Goal: Task Accomplishment & Management: Manage account settings

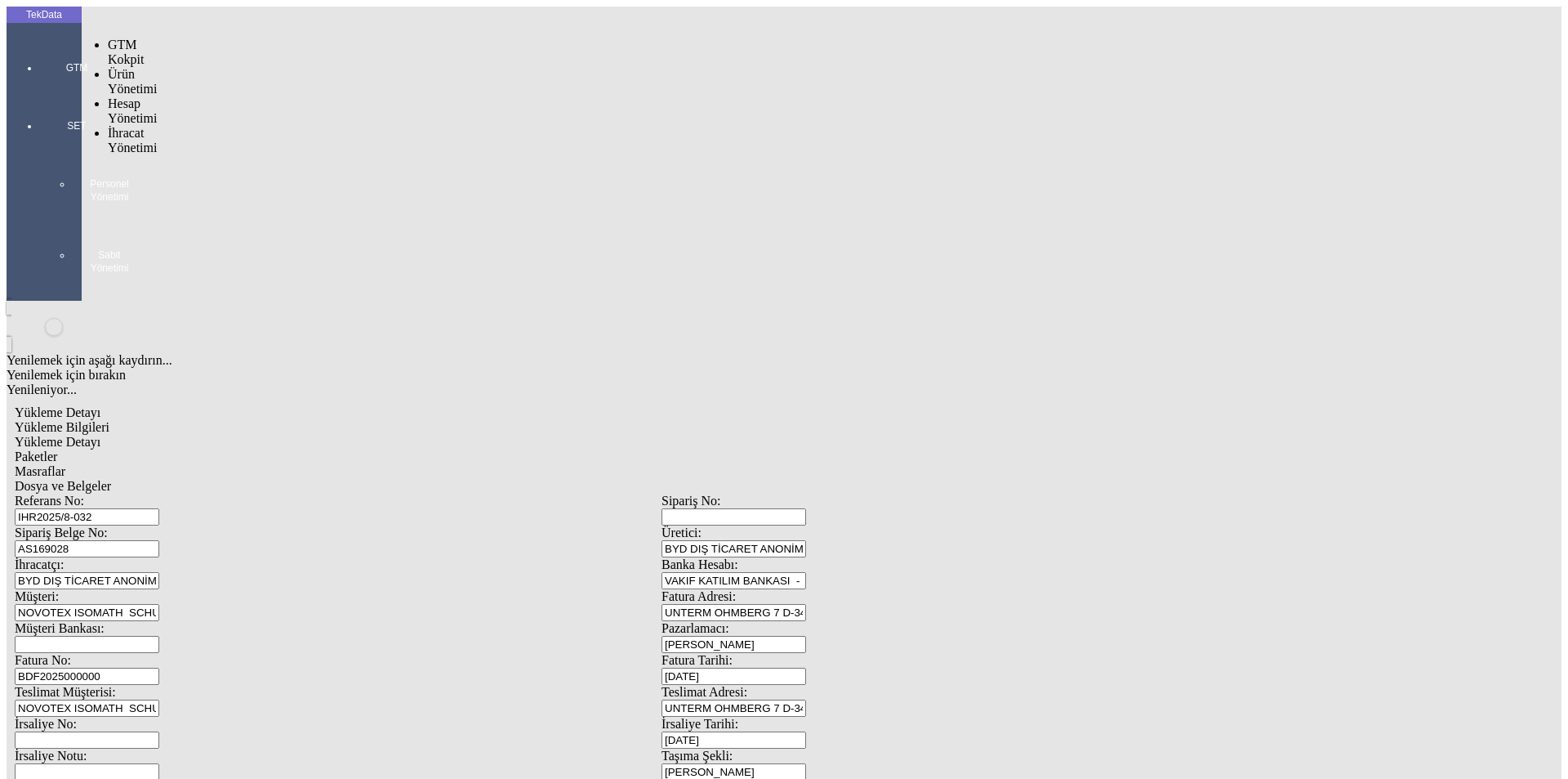
click at [48, 90] on div at bounding box center [76, 90] width 75 height 0
drag, startPoint x: 106, startPoint y: 93, endPoint x: 121, endPoint y: 96, distance: 15.3
click at [107, 125] on span "İhracat Yönetimi" at bounding box center [132, 140] width 49 height 29
click at [250, 154] on span "Yüklemeler" at bounding box center [281, 161] width 62 height 14
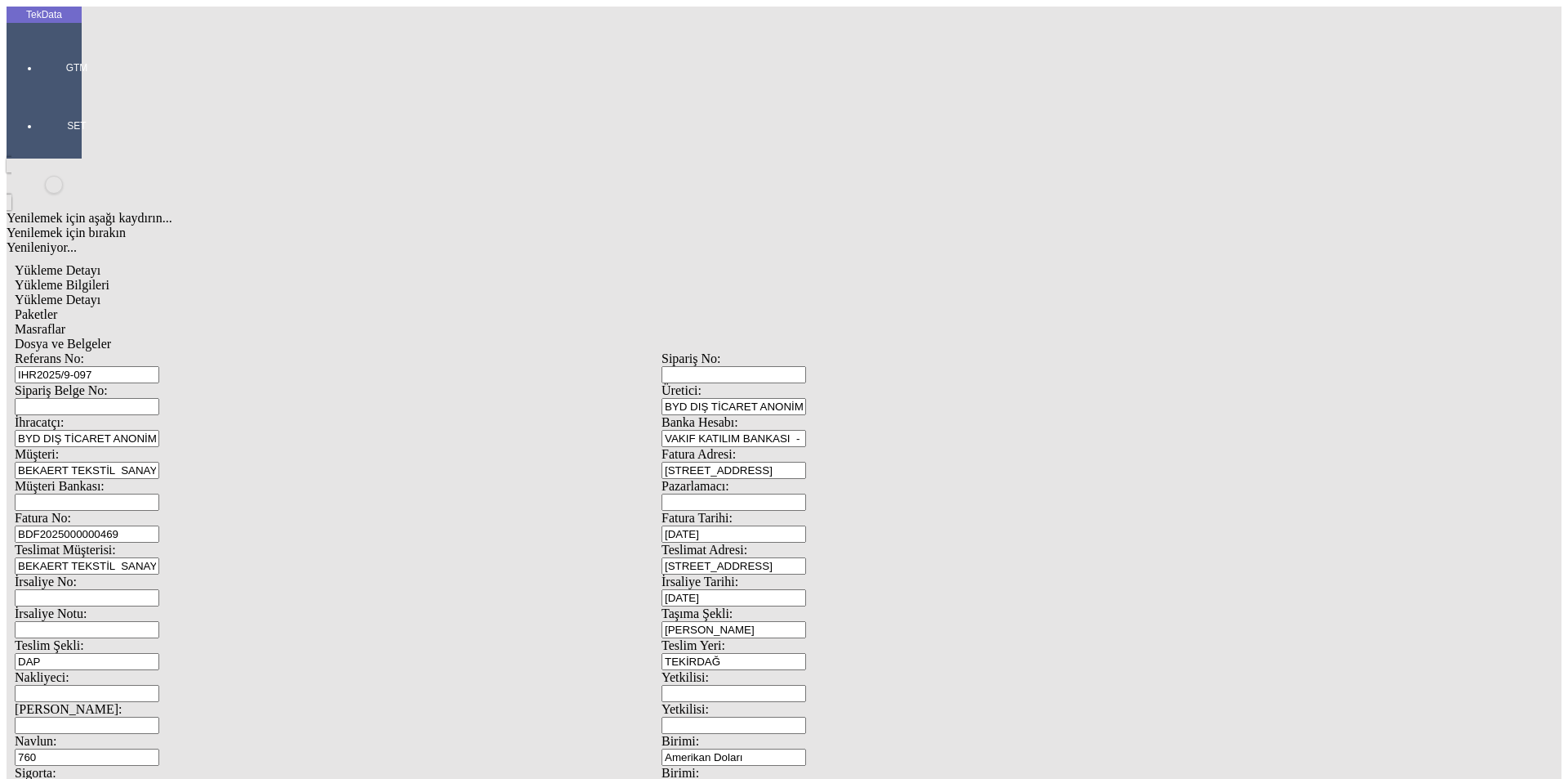
click at [160, 525] on input "BDF2025000000469" at bounding box center [87, 533] width 144 height 17
type input "BDF2025000000482"
type input "[DATE]"
drag, startPoint x: 1001, startPoint y: 346, endPoint x: 849, endPoint y: 323, distance: 153.7
click at [849, 574] on div "İrsaliye Tarihi: [DATE]" at bounding box center [984, 589] width 647 height 32
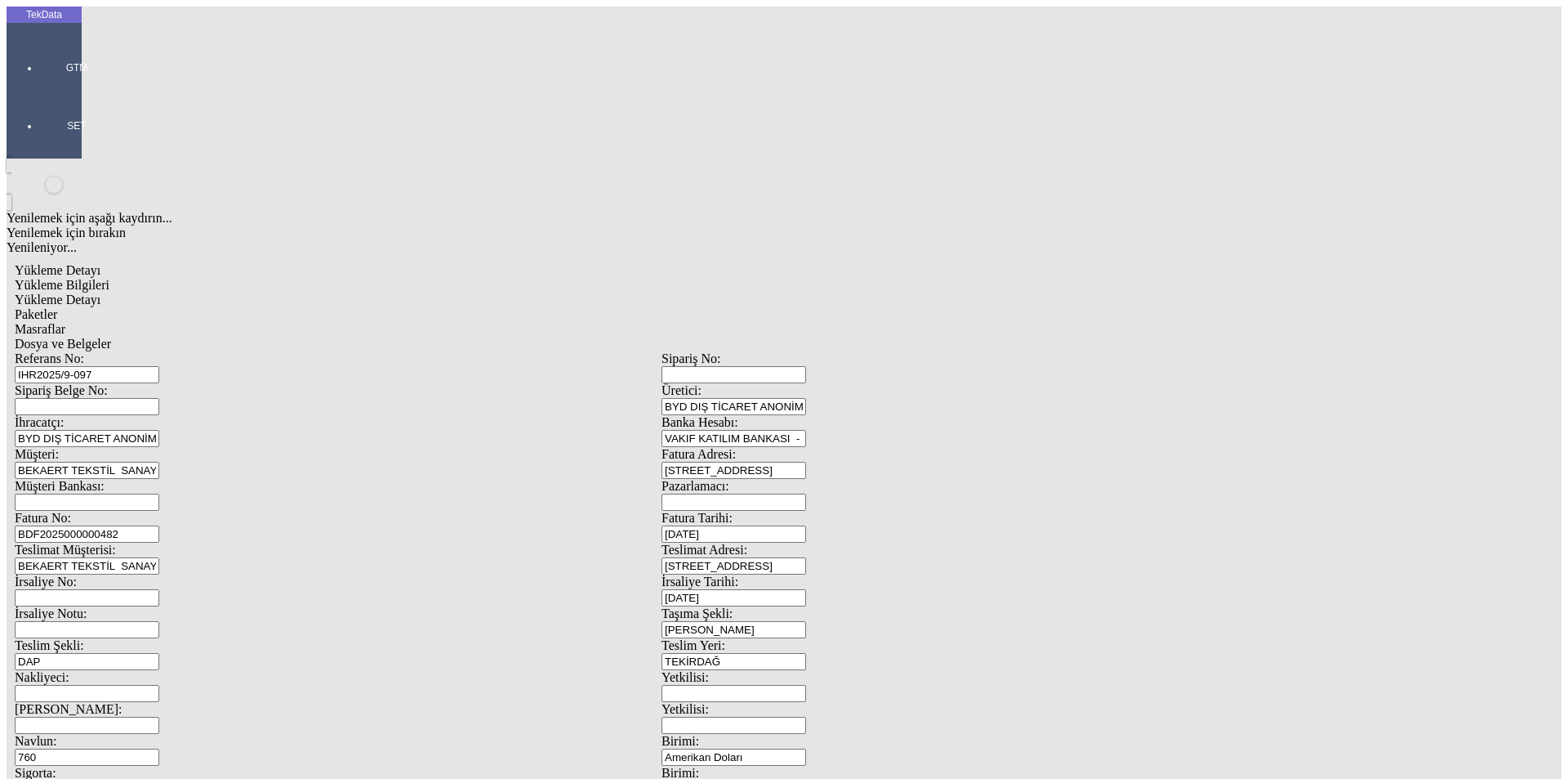
type input "[DATE]"
drag, startPoint x: 281, startPoint y: 549, endPoint x: 171, endPoint y: 551, distance: 110.0
type input "[DATE]"
drag, startPoint x: 355, startPoint y: 699, endPoint x: 130, endPoint y: 710, distance: 225.3
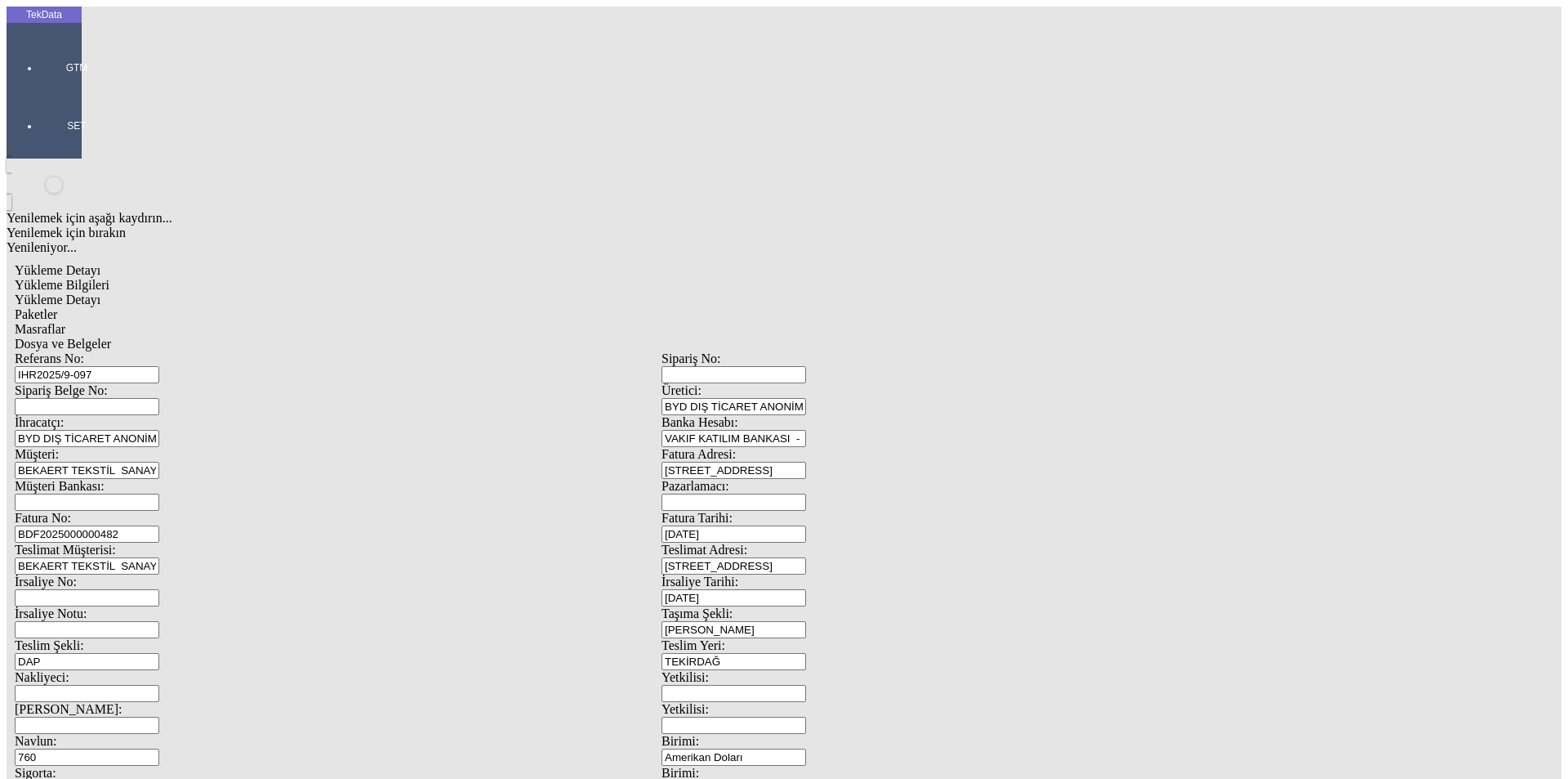
type input "[DATE]"
click at [339, 748] on div "760" at bounding box center [337, 756] width 647 height 17
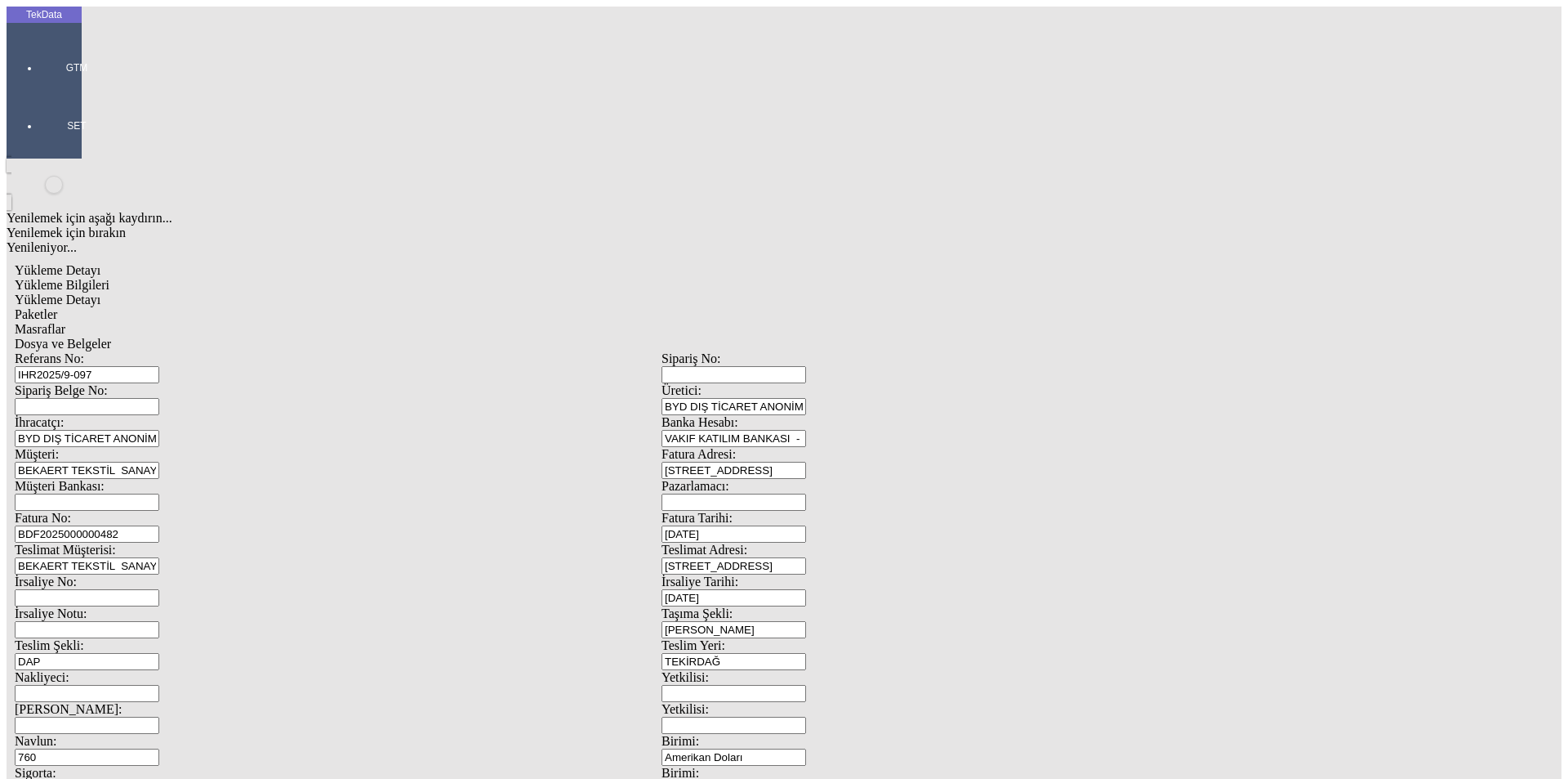
drag, startPoint x: 306, startPoint y: 116, endPoint x: 78, endPoint y: 127, distance: 228.3
click at [78, 255] on tek-global-detail "Yükleme Detayı Yükleme Bilgileri Yükleme Detayı Paketler Masraflar Dosya ve Bel…" at bounding box center [661, 726] width 1310 height 943
drag, startPoint x: 336, startPoint y: 268, endPoint x: 177, endPoint y: 270, distance: 159.0
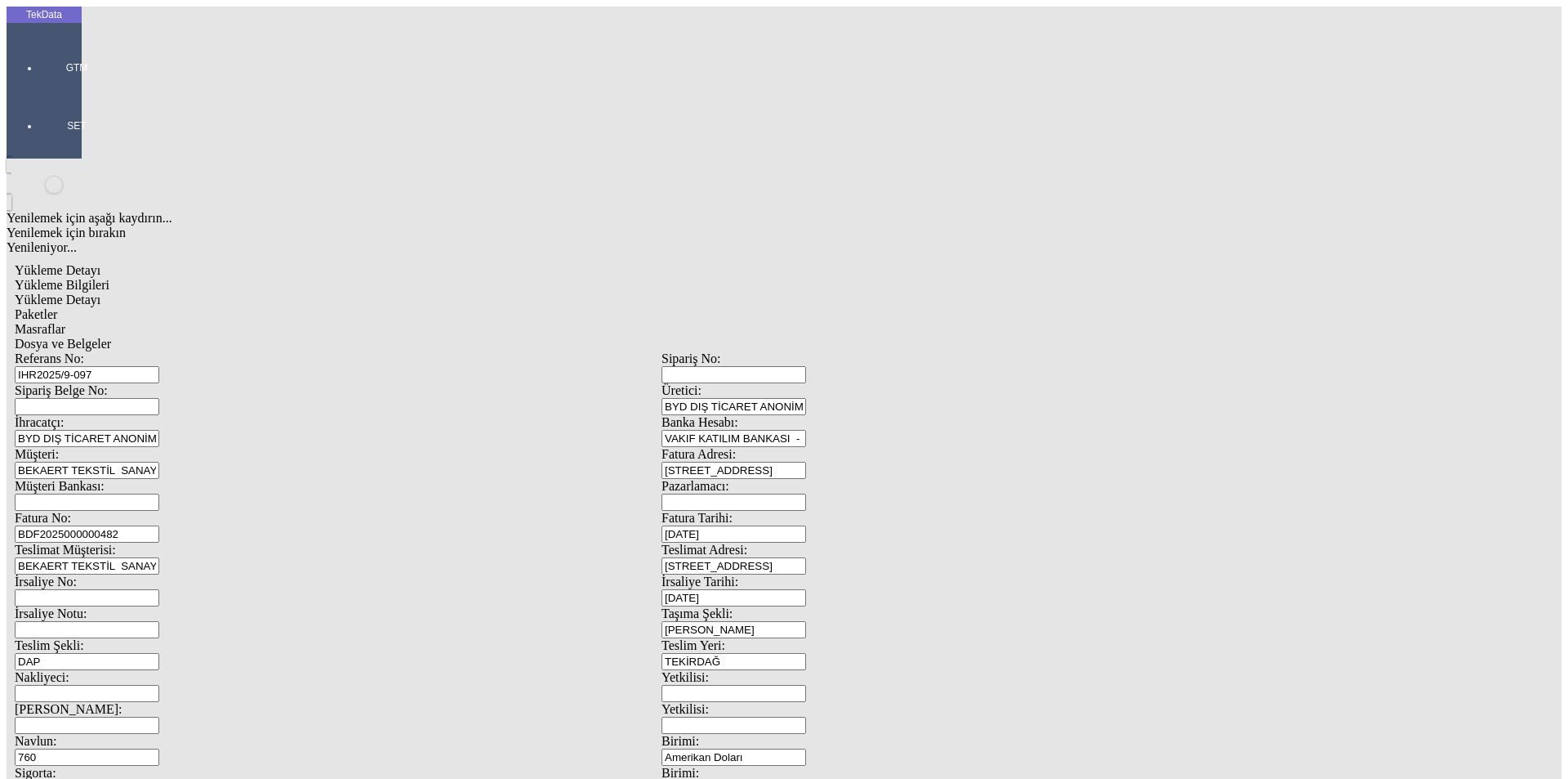
click at [177, 511] on div "Fatura No: BDF2025000000482" at bounding box center [337, 526] width 647 height 32
drag, startPoint x: 951, startPoint y: 627, endPoint x: 883, endPoint y: 627, distance: 68.0
type input "24697.18"
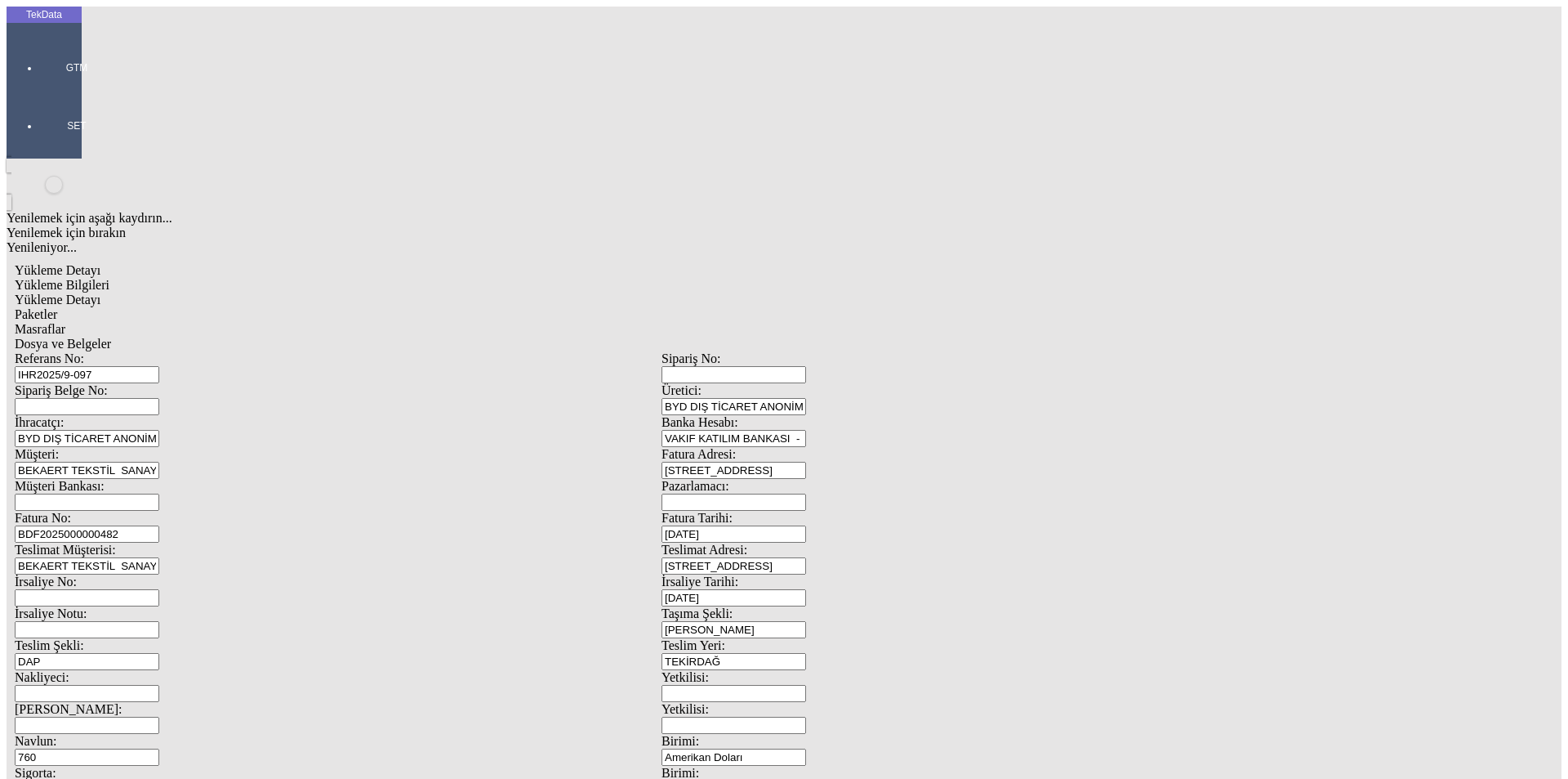
drag, startPoint x: 273, startPoint y: 630, endPoint x: 161, endPoint y: 625, distance: 112.1
type input "22439.27"
drag, startPoint x: 883, startPoint y: 637, endPoint x: 863, endPoint y: 639, distance: 20.1
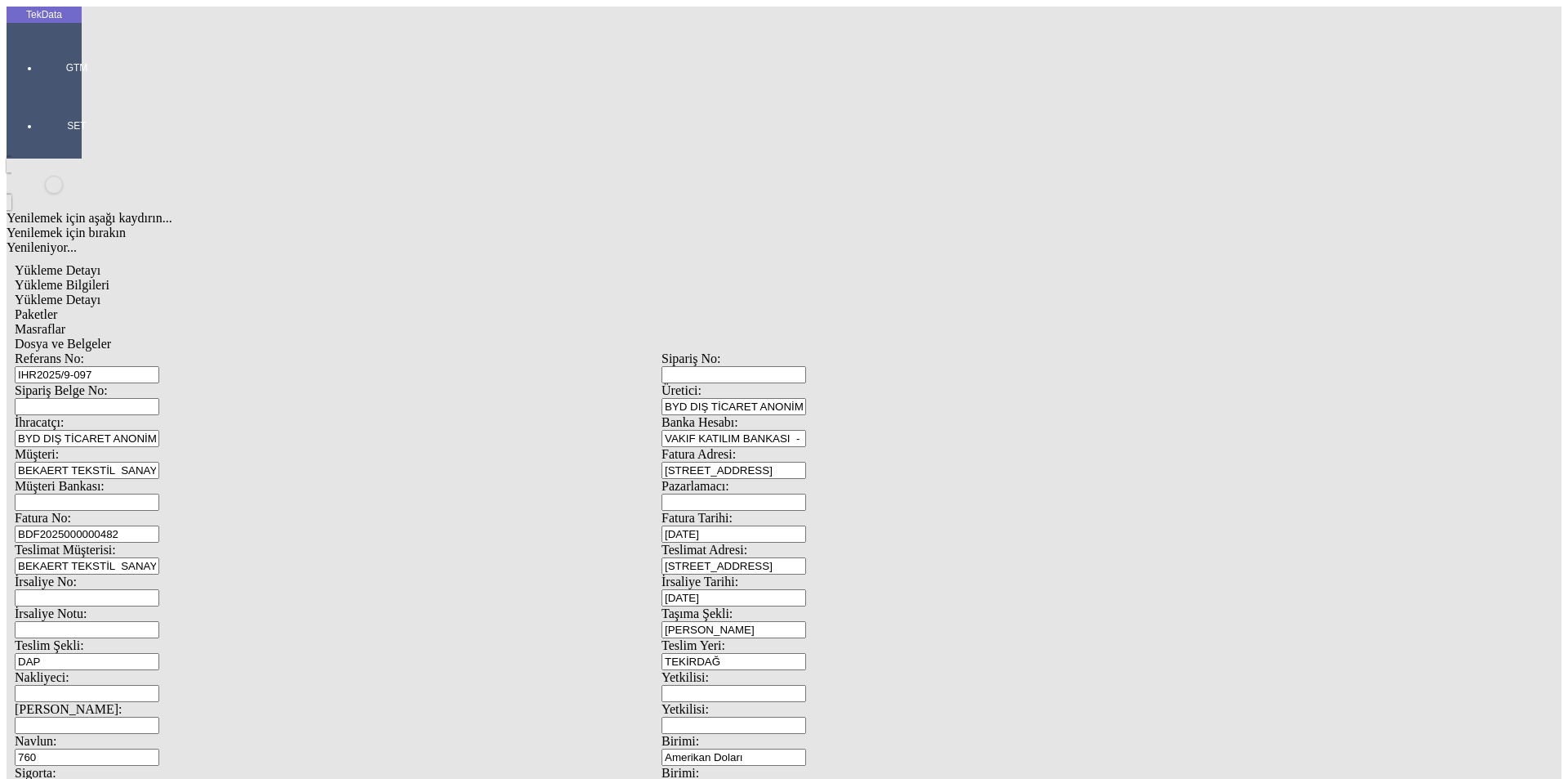
type input "24279.27"
click at [100, 292] on span "Yükleme Detayı" at bounding box center [57, 299] width 86 height 14
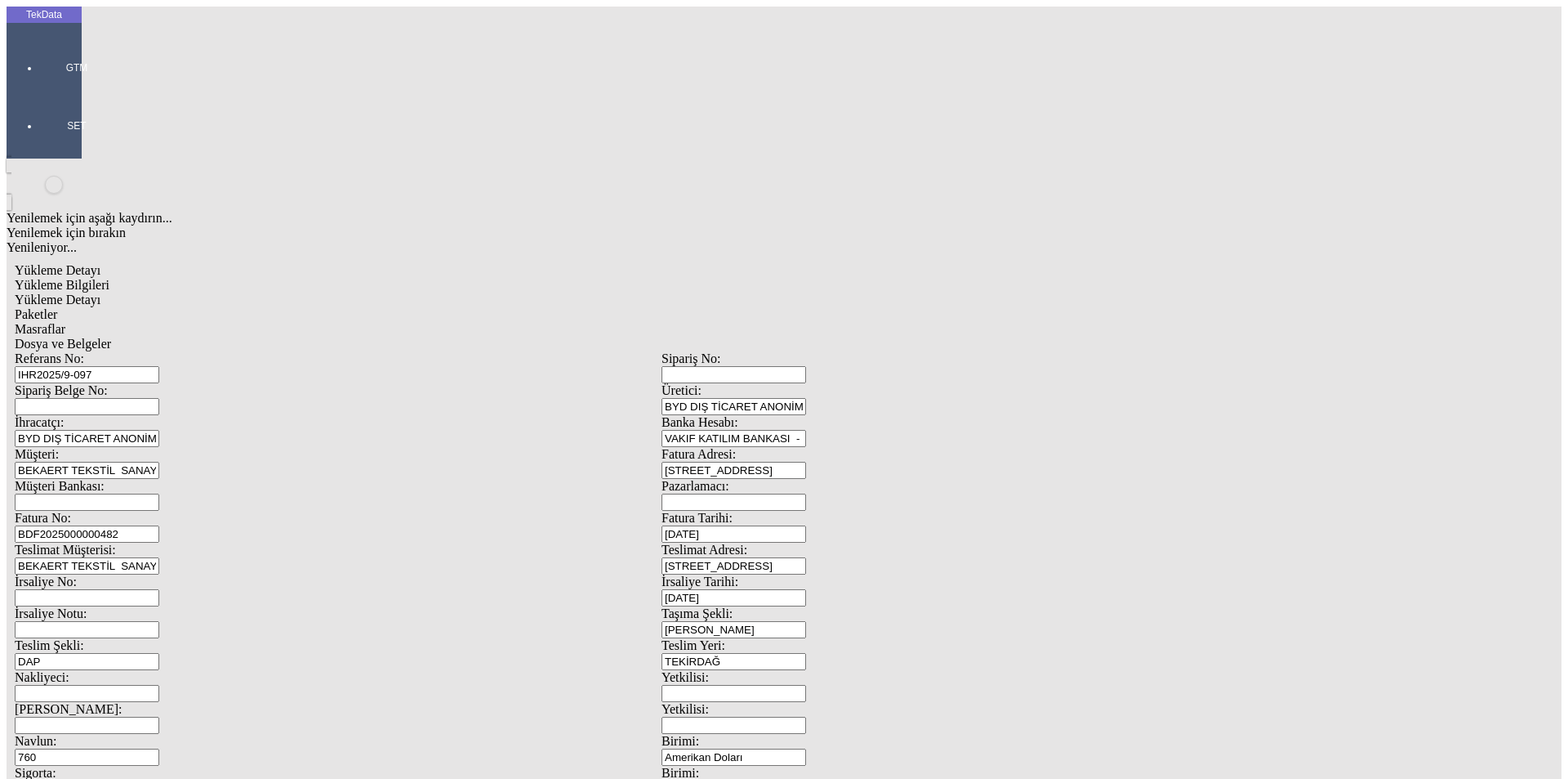
type input "2024/D1-02465"
drag, startPoint x: 197, startPoint y: 335, endPoint x: 145, endPoint y: 332, distance: 52.1
type input "24279.27"
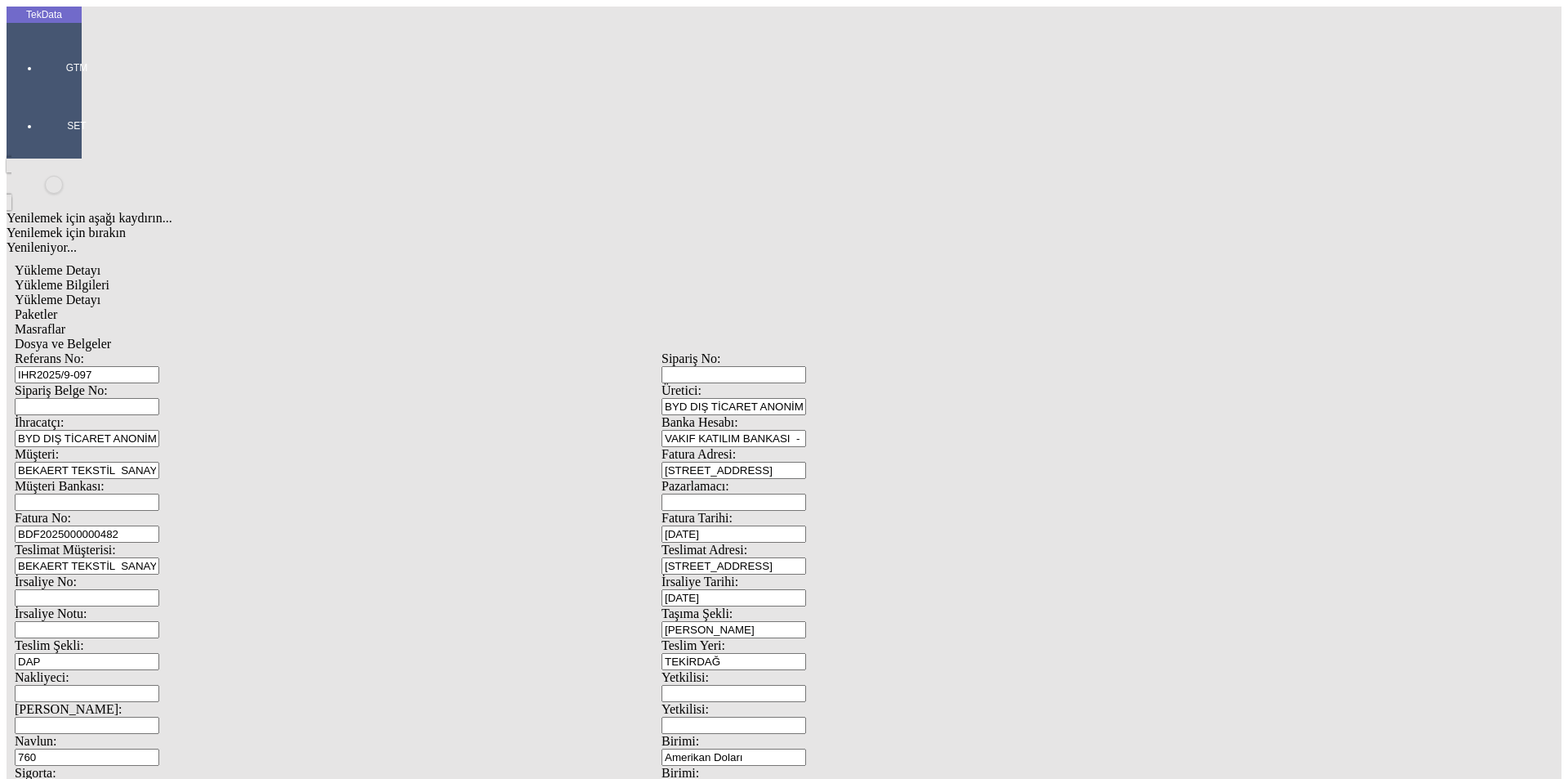
click at [57, 307] on span "Paketler" at bounding box center [35, 313] width 42 height 14
click at [65, 322] on span "Masraflar" at bounding box center [40, 329] width 51 height 14
click at [111, 337] on span "Dosya ve Belgeler" at bounding box center [62, 343] width 97 height 14
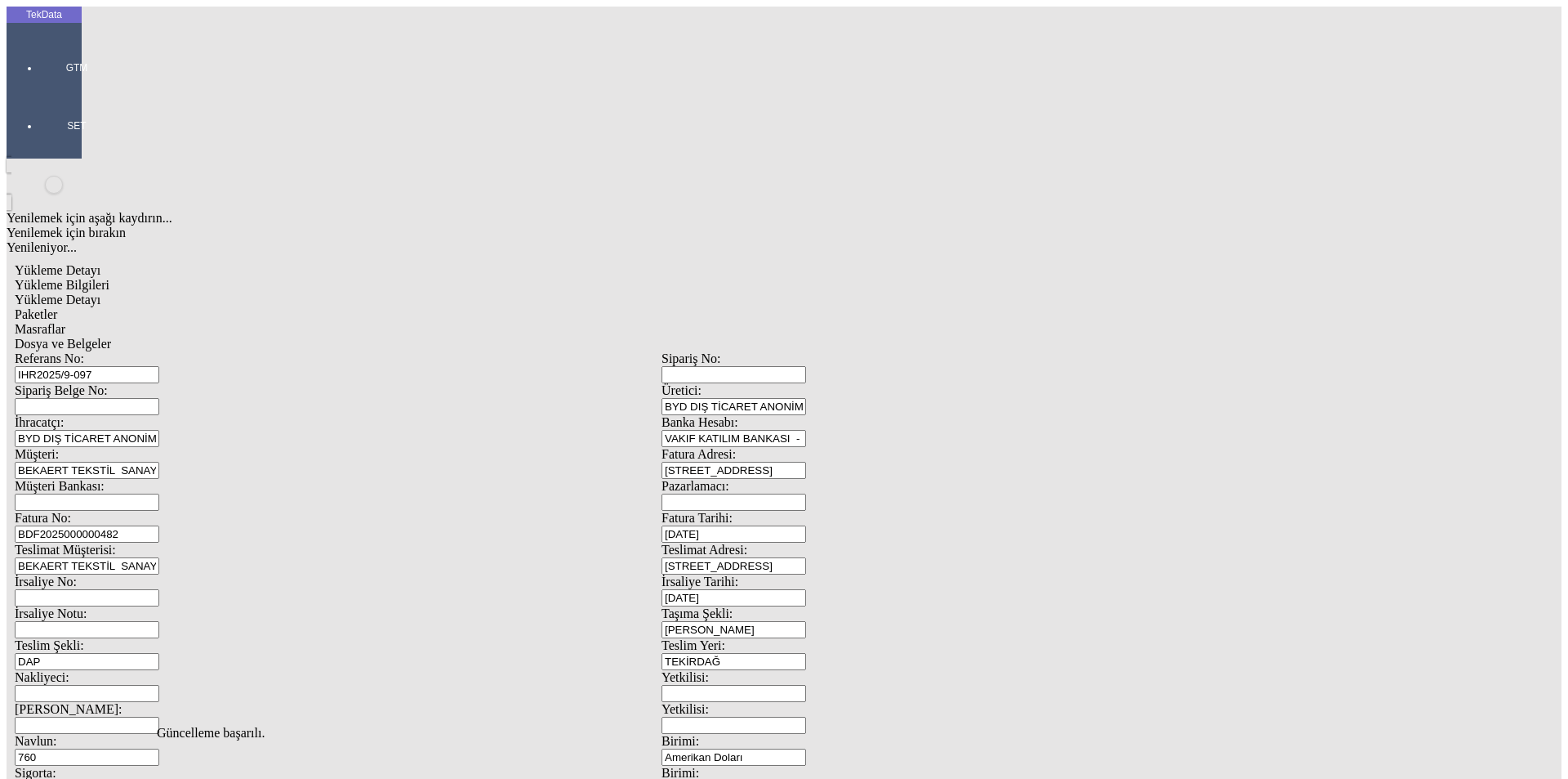
scroll to position [0, 0]
click at [111, 337] on span "Dosya ve Belgeler" at bounding box center [62, 343] width 97 height 14
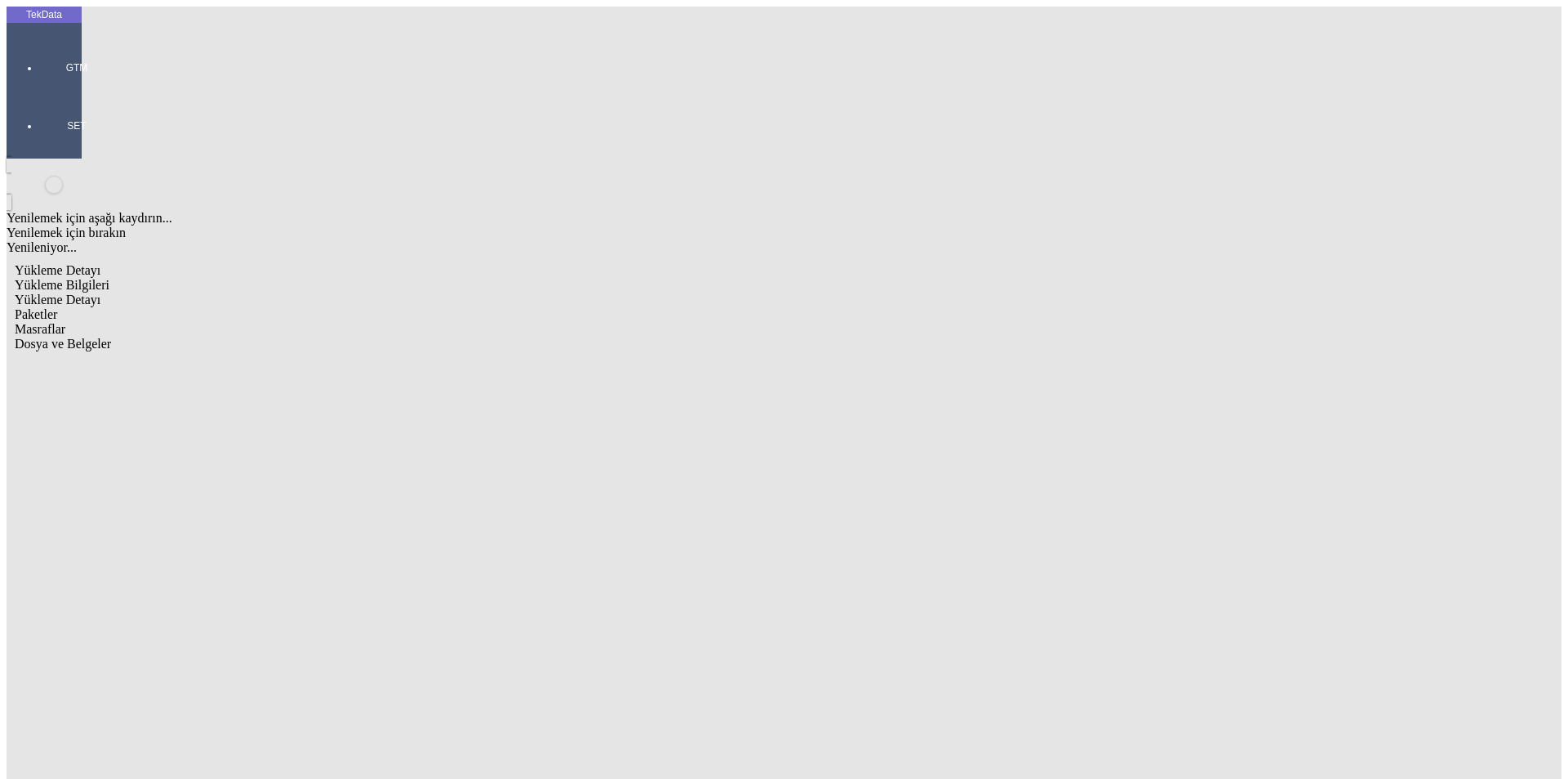
click at [109, 278] on span "Yükleme Bilgileri" at bounding box center [61, 284] width 95 height 14
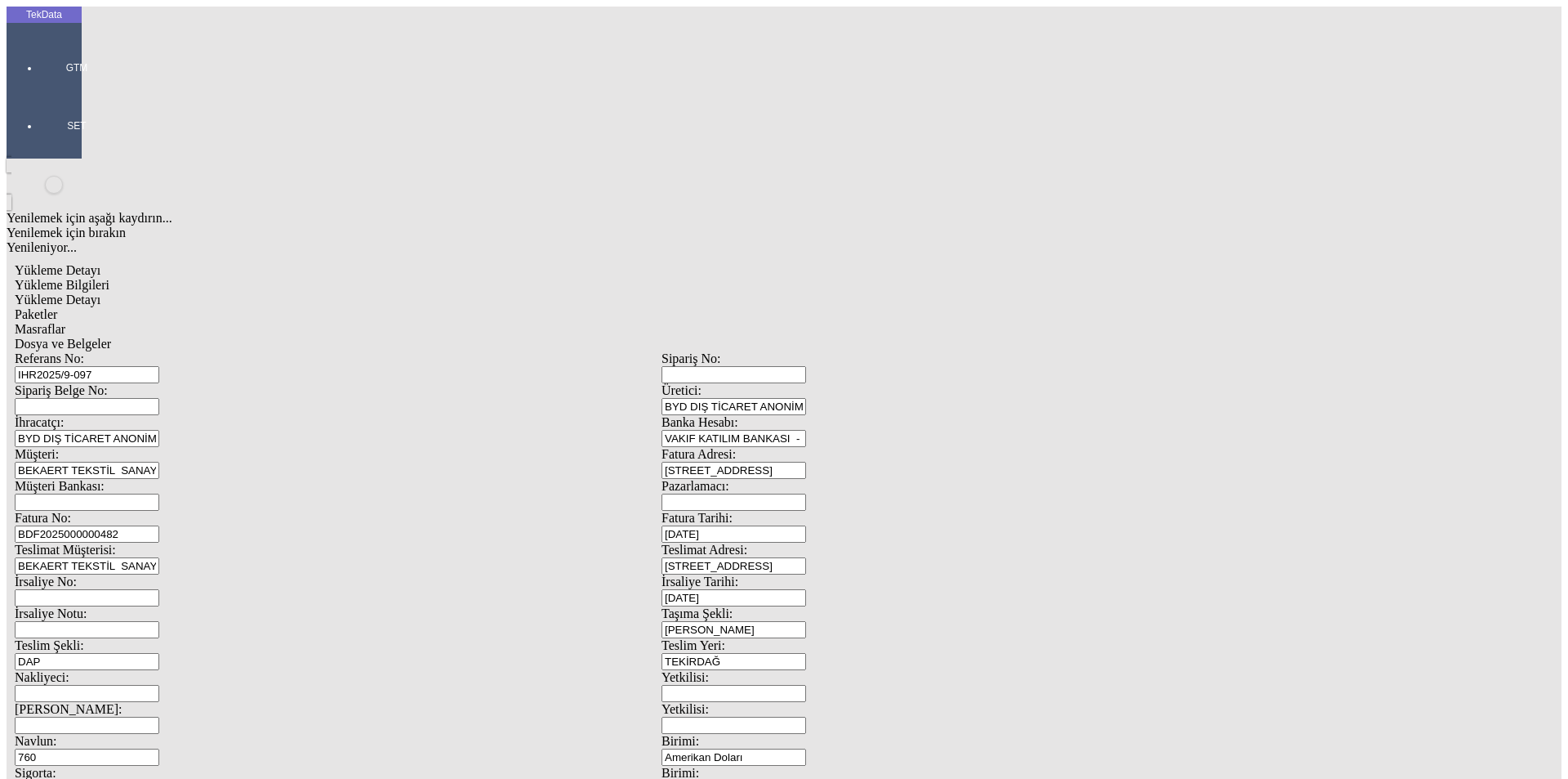
drag, startPoint x: 327, startPoint y: 121, endPoint x: 96, endPoint y: 121, distance: 231.0
click at [96, 351] on div "Referans No: IHR2025/9-097 Sipariş No: Sipariş Belge No: Üretici: BYD DIŞ TİCAR…" at bounding box center [661, 733] width 1294 height 765
click at [111, 337] on span "Dosya ve Belgeler" at bounding box center [62, 343] width 97 height 14
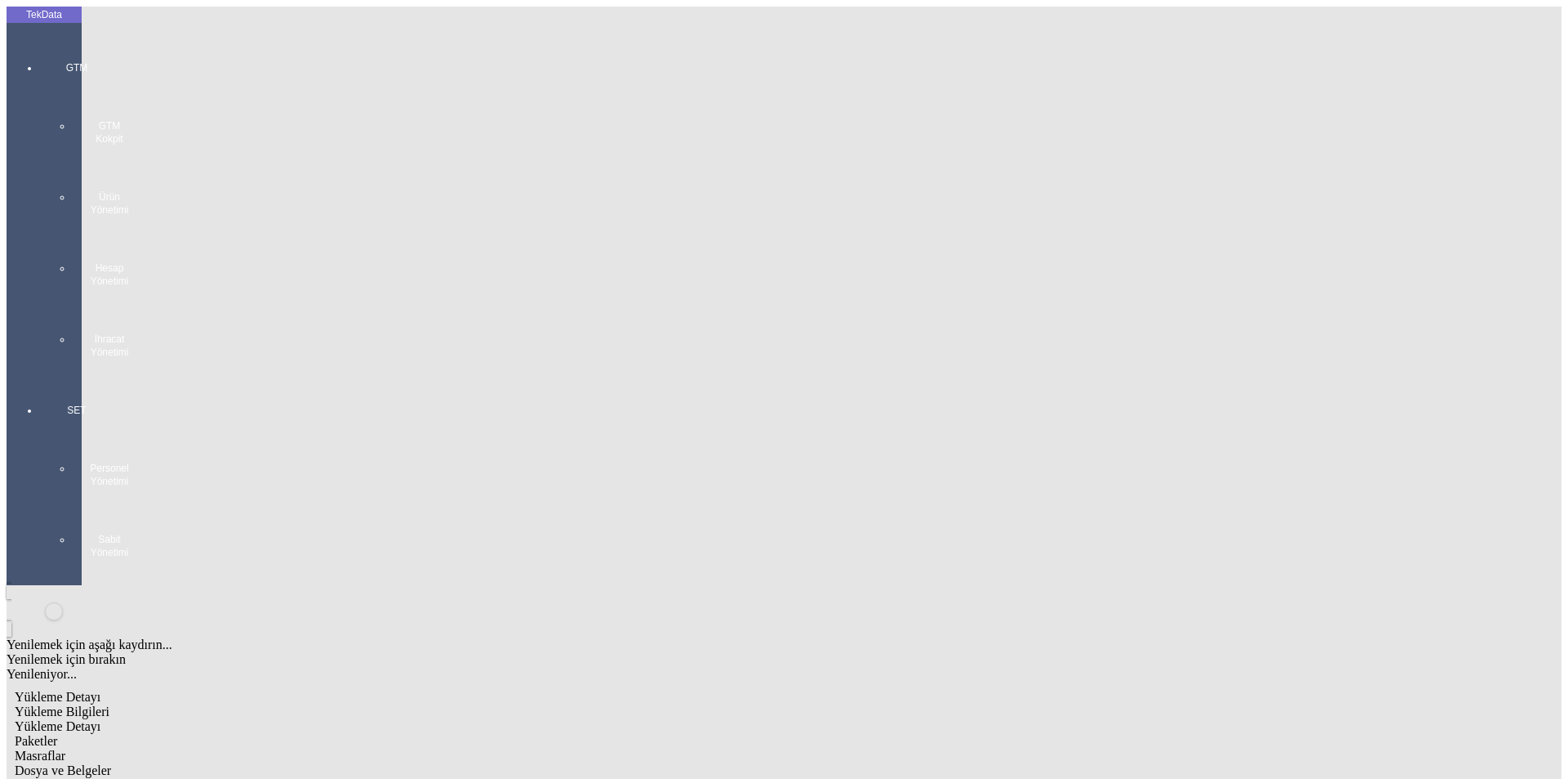
click at [39, 376] on div at bounding box center [76, 376] width 75 height 0
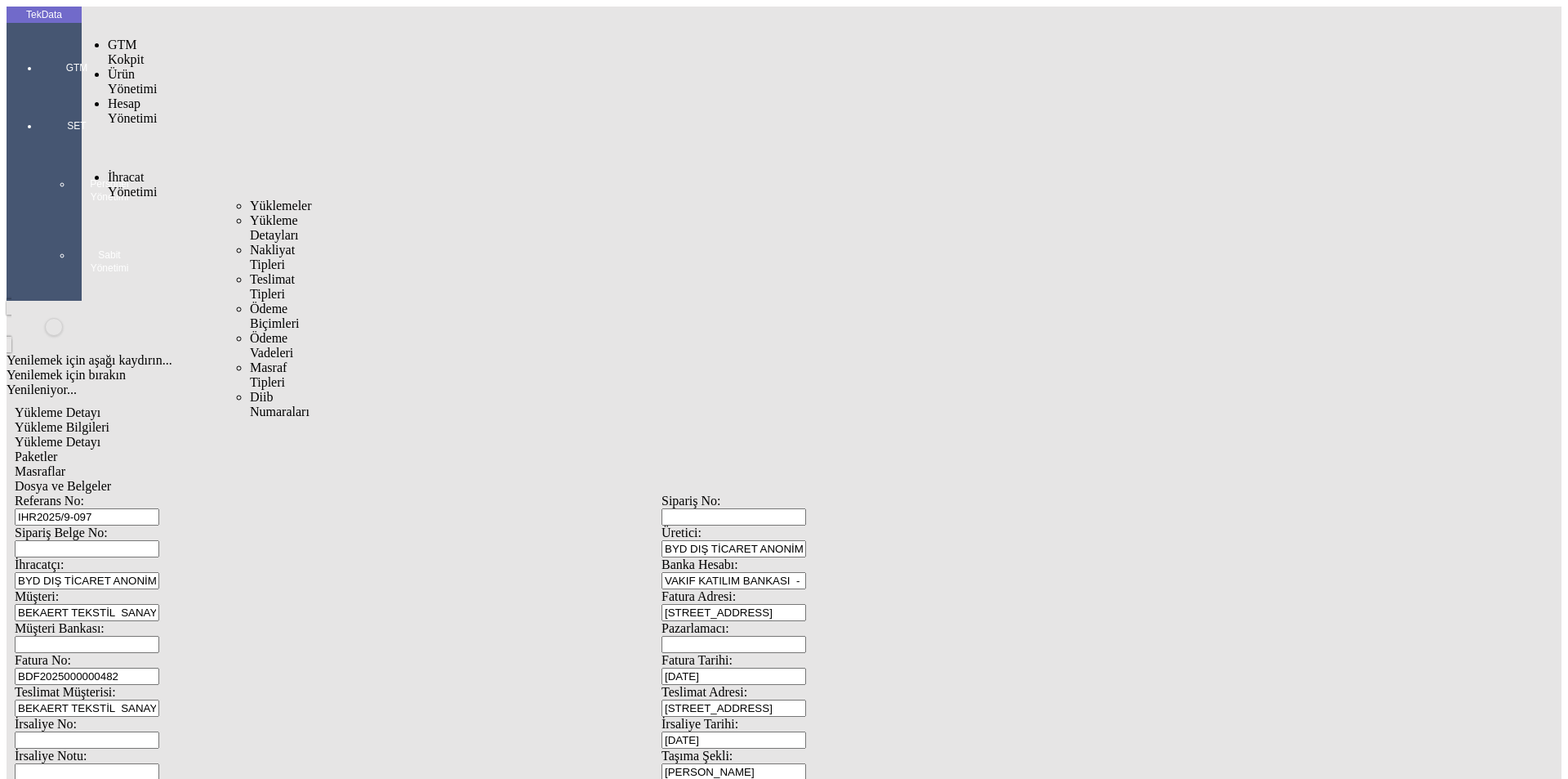
click at [217, 199] on div "Yüklemeler Yükleme Detayları Nakliyat Tipleri Teslimat Tipleri Ödeme Biçimleri …" at bounding box center [238, 309] width 42 height 220
click at [250, 199] on span "Yüklemeler" at bounding box center [281, 205] width 62 height 14
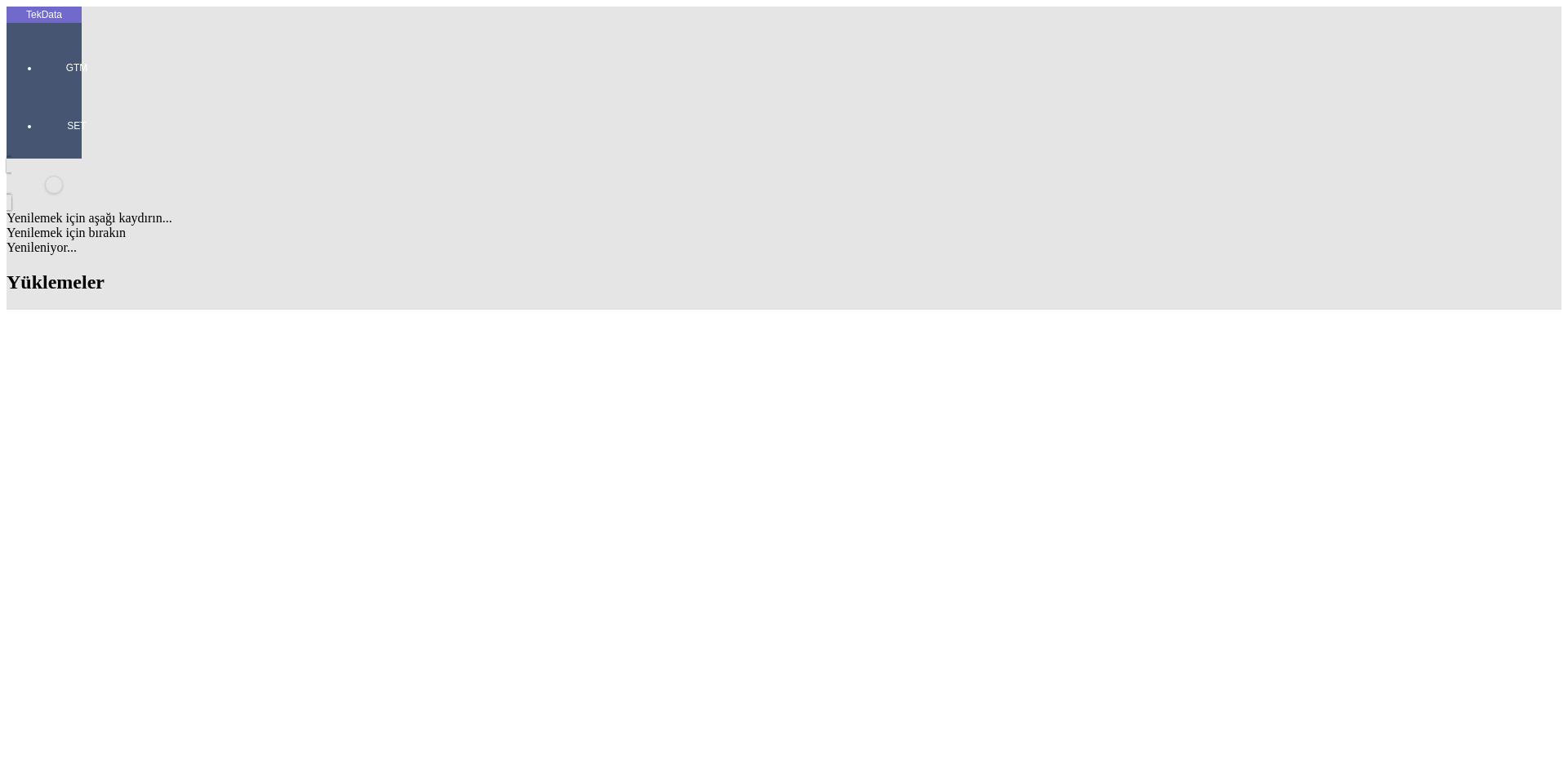
type input "llc btc"
drag, startPoint x: 435, startPoint y: 526, endPoint x: 370, endPoint y: 525, distance: 65.0
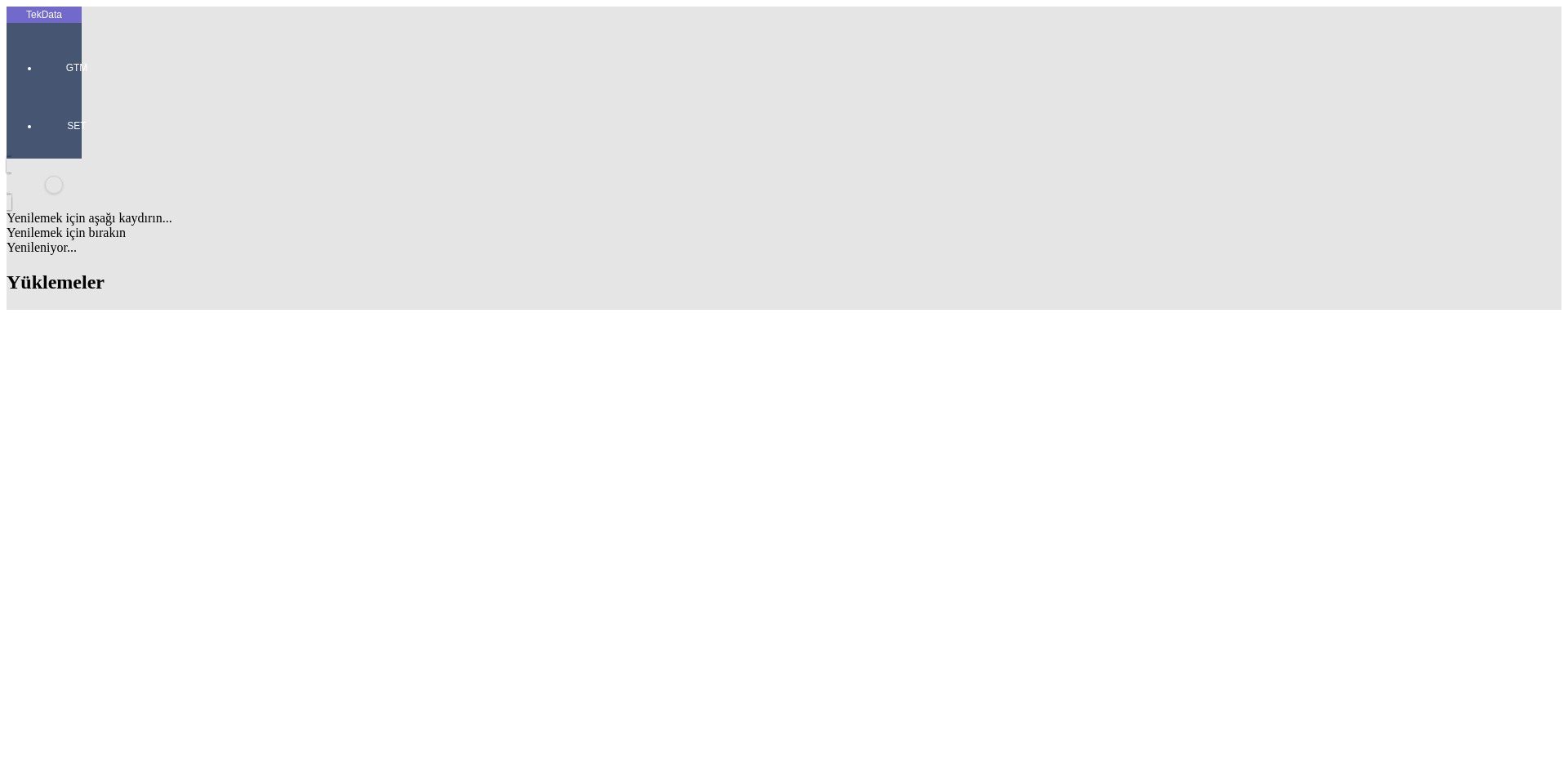
copy tr "ET292848"
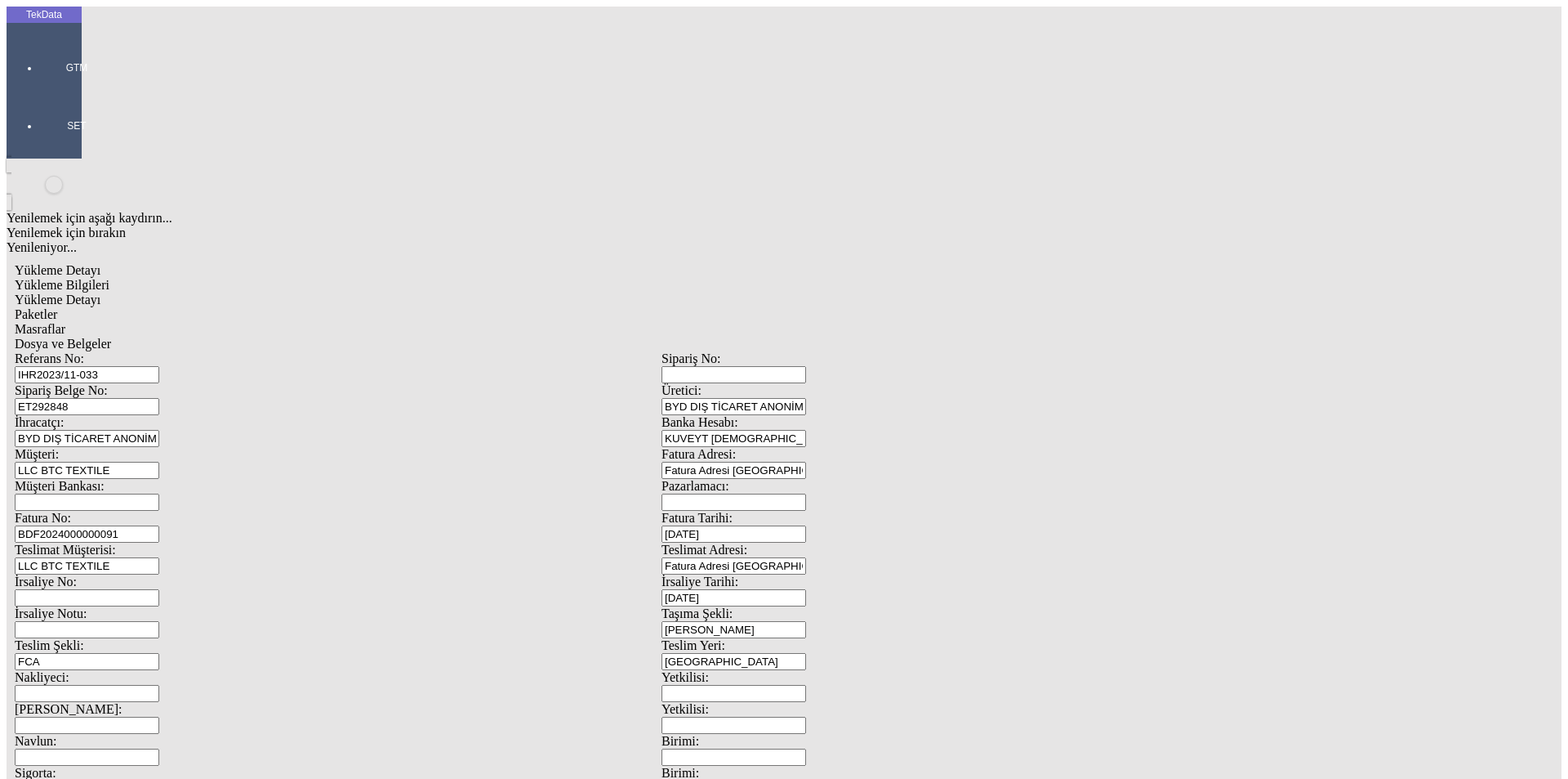
click at [100, 292] on span "Yükleme Detayı" at bounding box center [57, 299] width 86 height 14
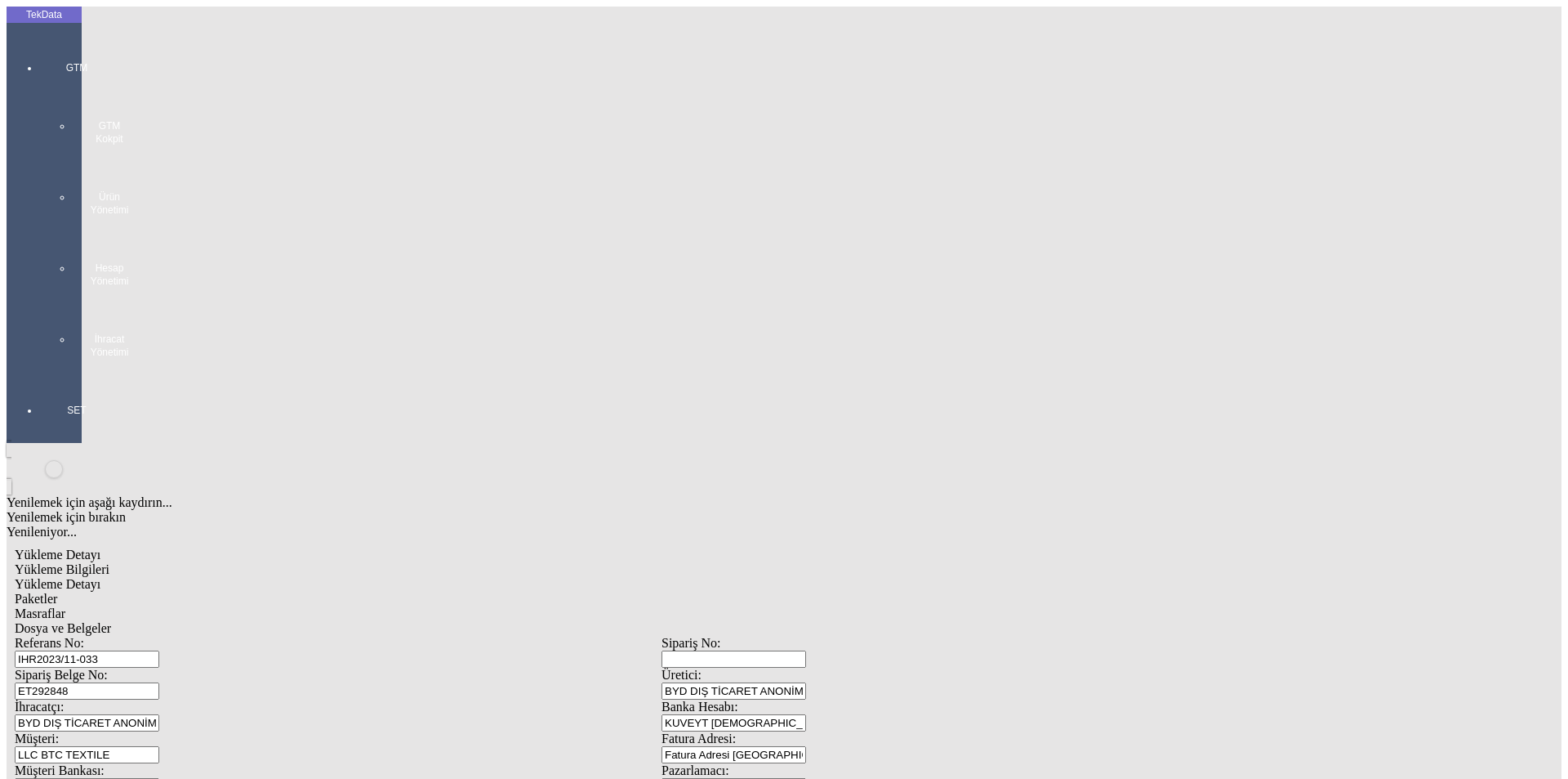
click at [39, 46] on div "GTM GTM Kokpit Ürün Yönetimi Hesap Yönetimi İhracat Yönetimi" at bounding box center [76, 203] width 75 height 342
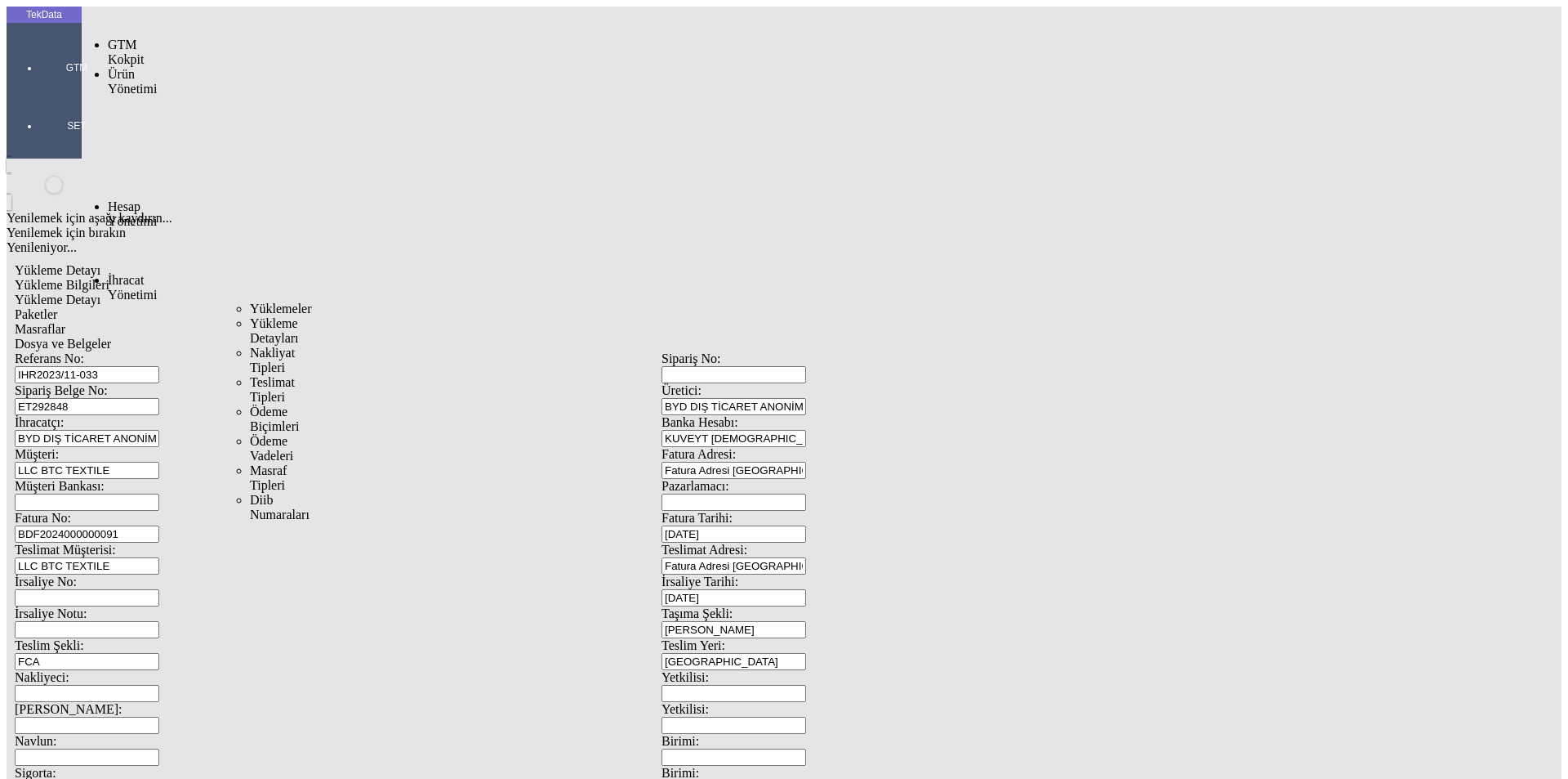
click at [250, 301] on span "Yüklemeler" at bounding box center [281, 308] width 62 height 14
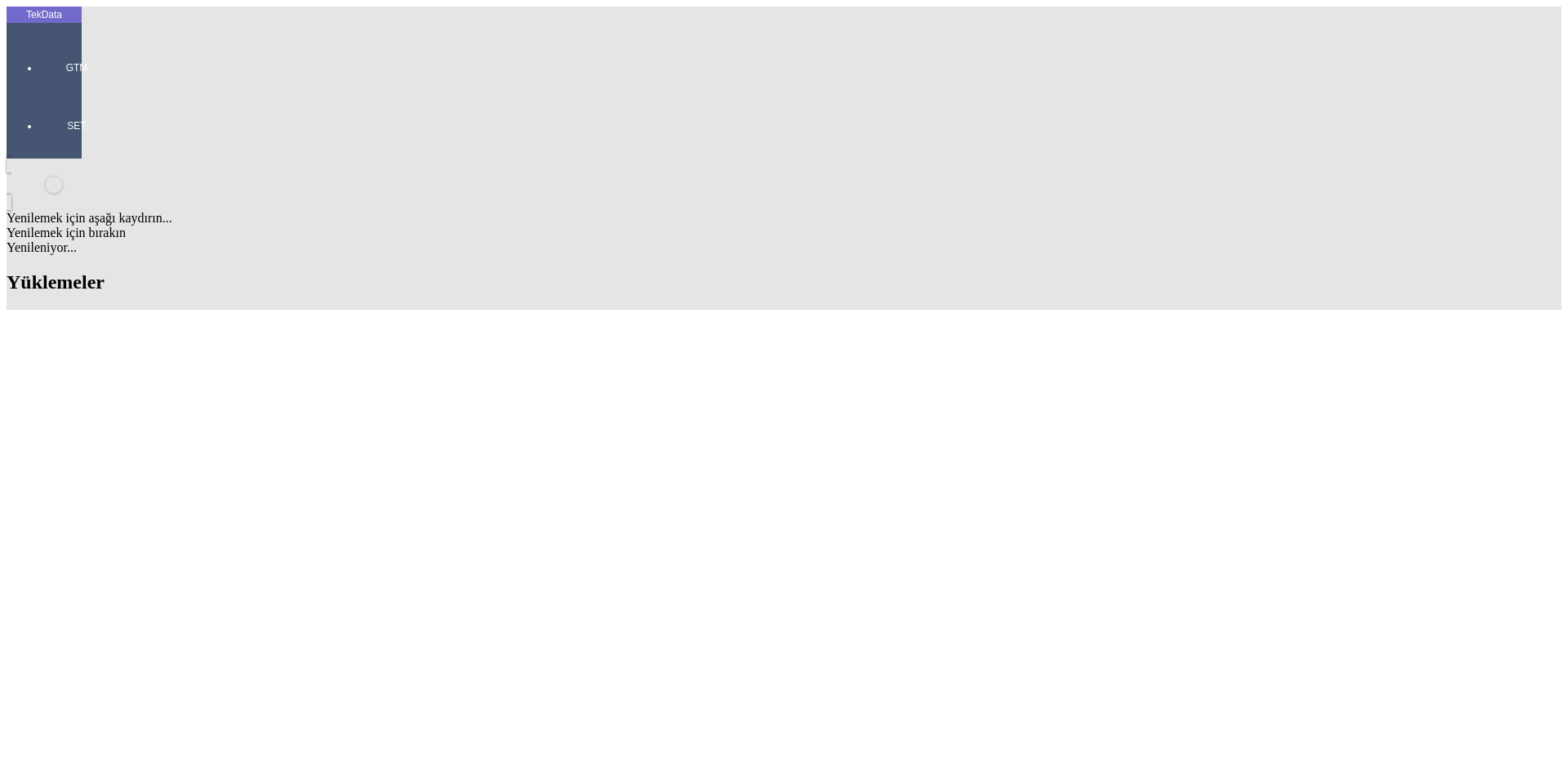
scroll to position [1450, 0]
drag, startPoint x: 477, startPoint y: 621, endPoint x: 381, endPoint y: 626, distance: 96.1
copy td "ET293962-ET293963"
drag, startPoint x: 445, startPoint y: 599, endPoint x: 360, endPoint y: 598, distance: 85.0
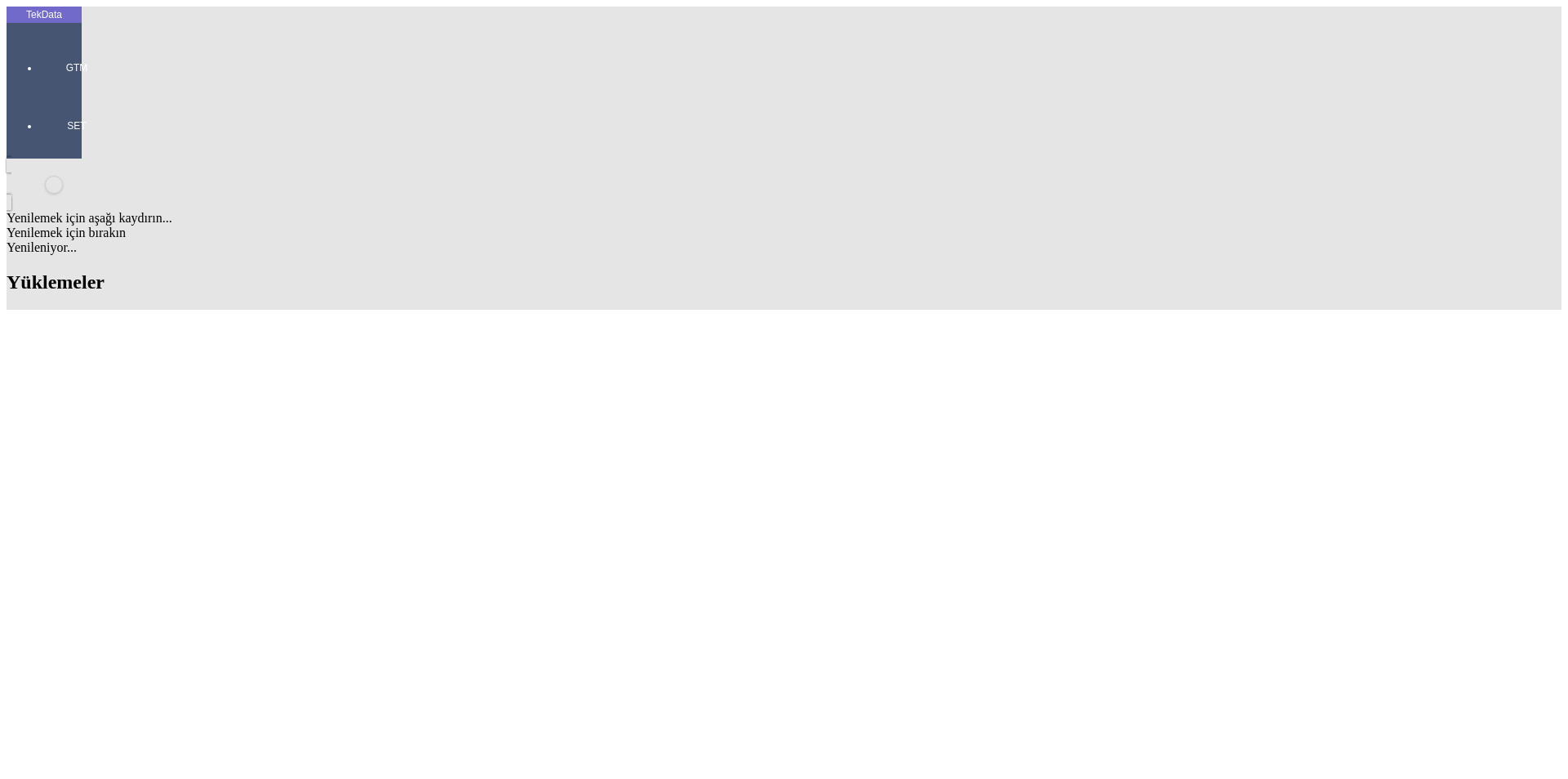
copy tr "ET293912"
drag, startPoint x: 449, startPoint y: 643, endPoint x: 366, endPoint y: 643, distance: 83.0
copy tr "ET294880"
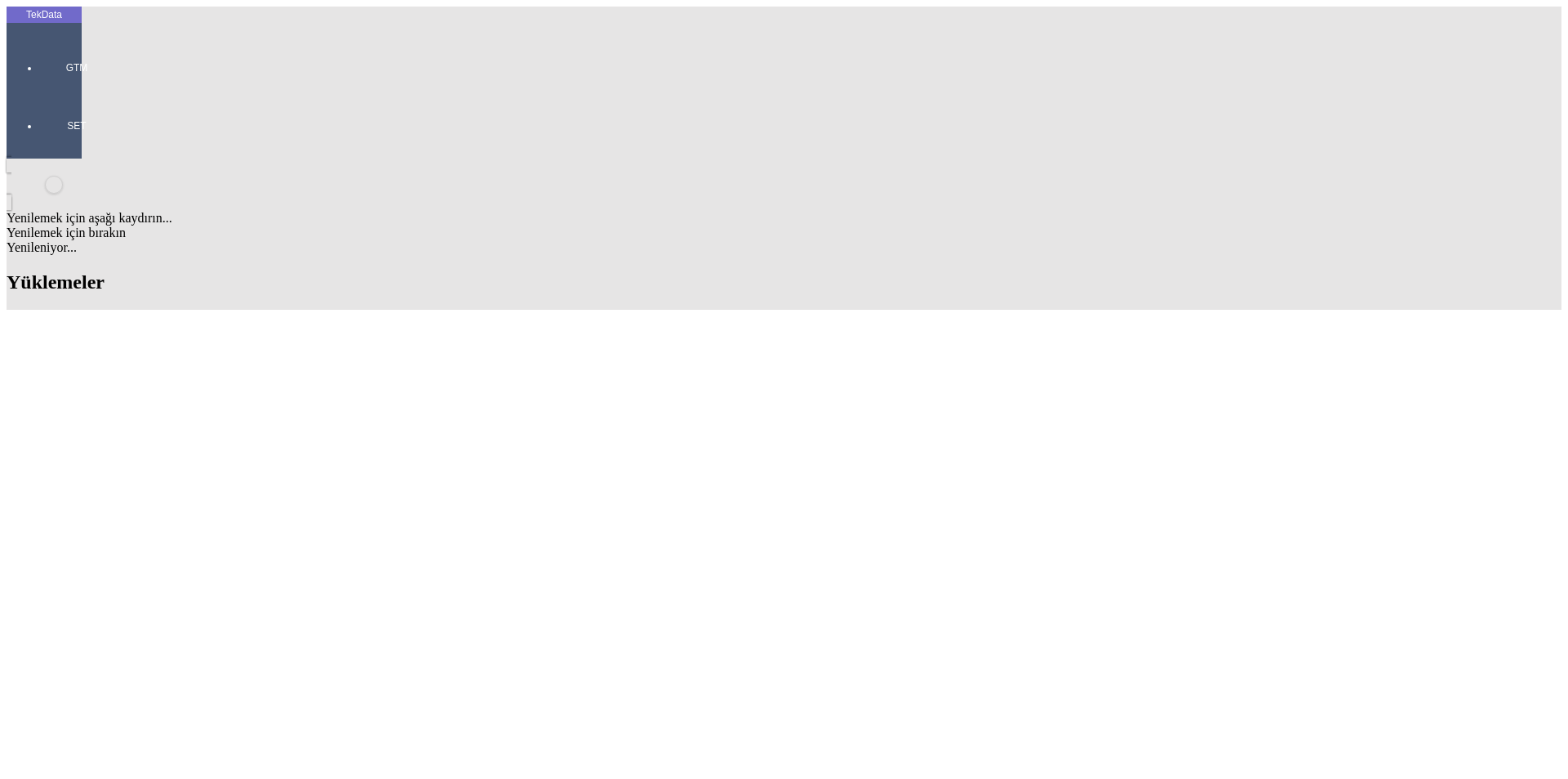
drag, startPoint x: 623, startPoint y: 642, endPoint x: 711, endPoint y: 642, distance: 88.0
copy td "BDF2024000000133"
drag, startPoint x: 623, startPoint y: 663, endPoint x: 710, endPoint y: 675, distance: 87.8
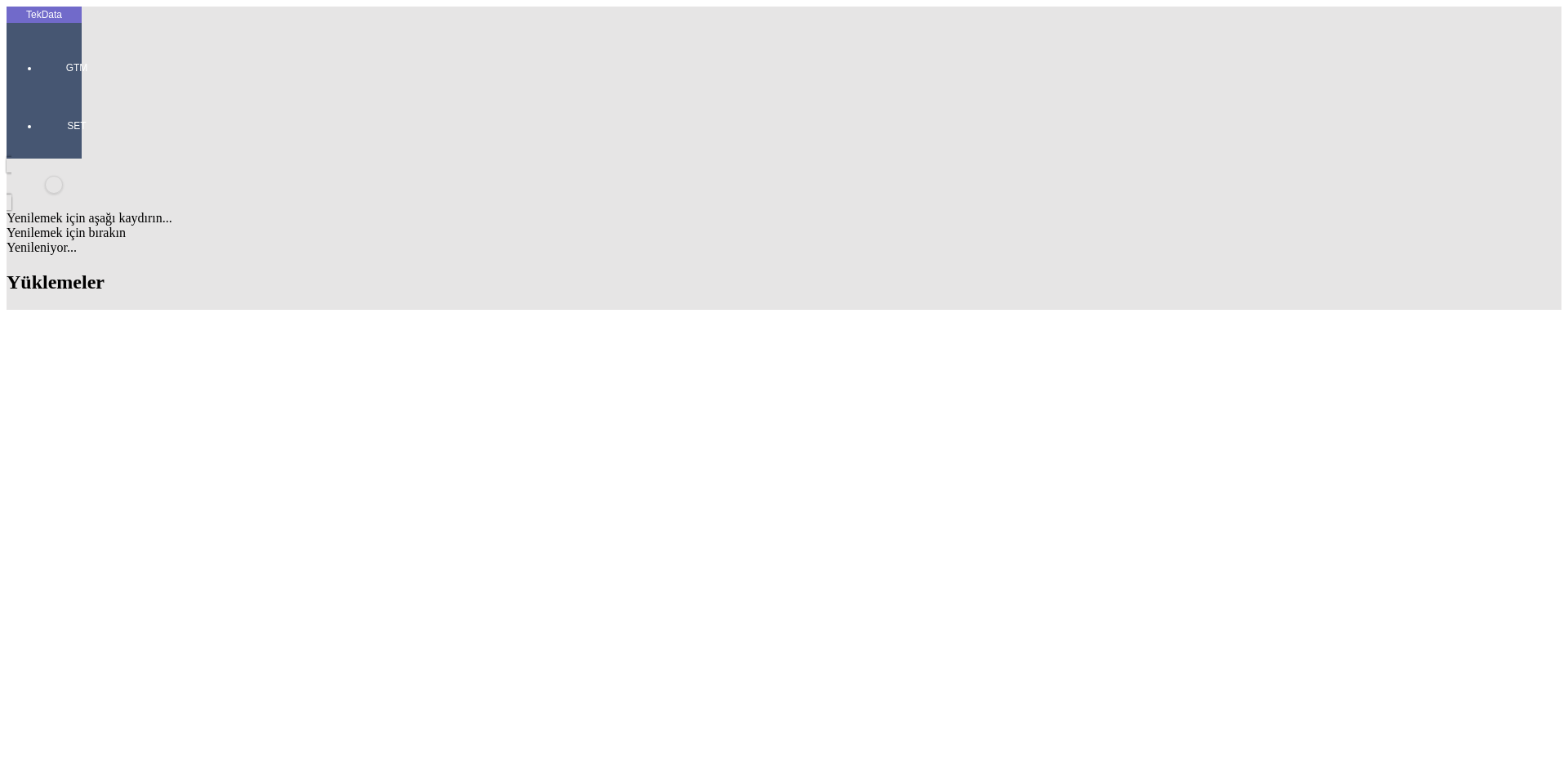
drag, startPoint x: 429, startPoint y: 668, endPoint x: 367, endPoint y: 668, distance: 62.0
copy tr "ET295936"
